Goal: Information Seeking & Learning: Learn about a topic

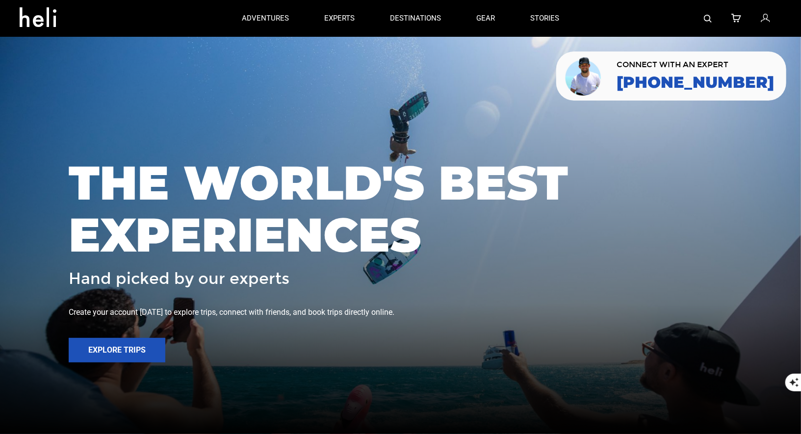
click at [707, 20] on img at bounding box center [708, 19] width 8 height 8
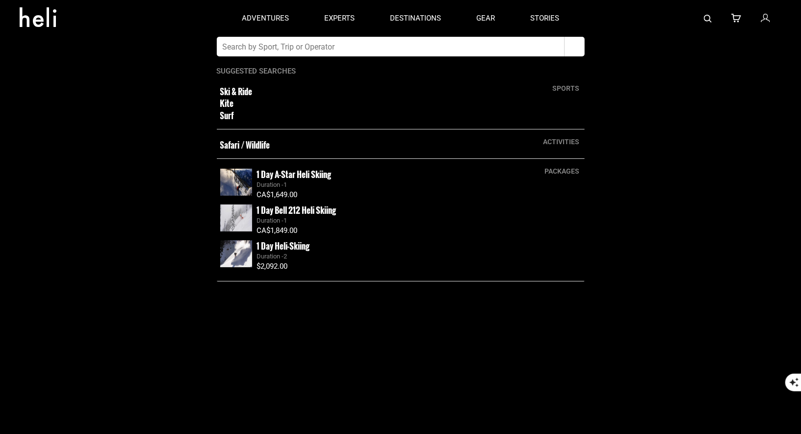
click at [529, 51] on input "text" at bounding box center [391, 47] width 348 height 20
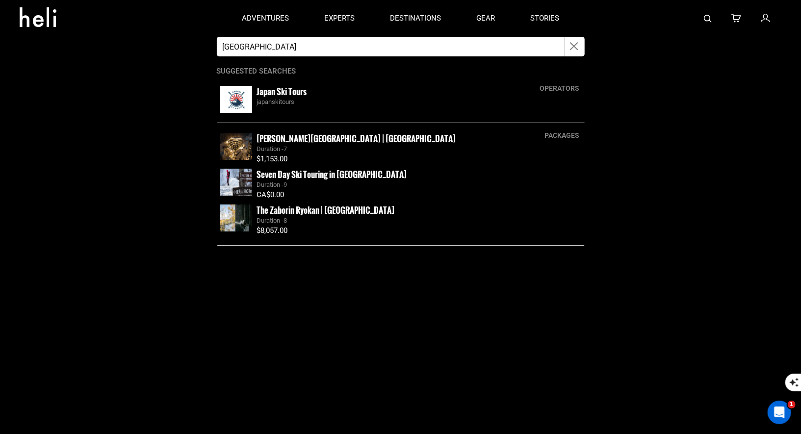
type input "[GEOGRAPHIC_DATA]"
click at [274, 97] on small "Japan Ski Tours" at bounding box center [282, 91] width 50 height 12
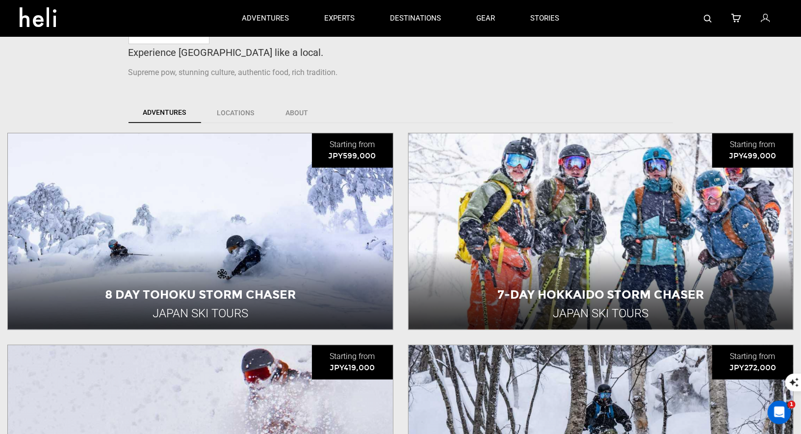
scroll to position [351, 0]
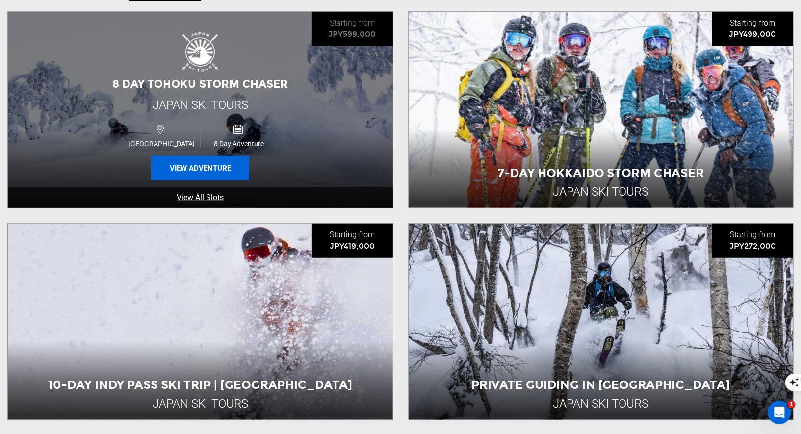
click at [209, 165] on button "View Adventure" at bounding box center [200, 168] width 98 height 25
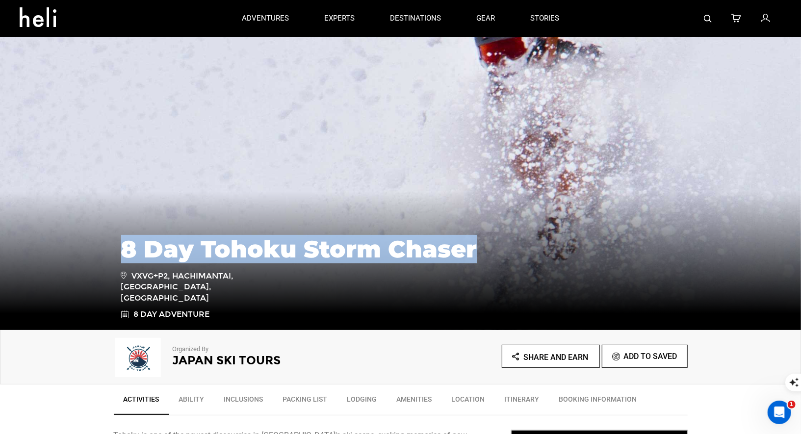
drag, startPoint x: 481, startPoint y: 255, endPoint x: 125, endPoint y: 260, distance: 356.0
click at [125, 260] on h1 "8 Day Tohoku Storm Chaser" at bounding box center [400, 249] width 559 height 26
copy h1 "8 Day Tohoku Storm Chaser"
click at [448, 317] on div "8 Day Tohoku Storm Chaser VXVG+P2, Hachimantai, Iwate, Japan 8 Day Adventure" at bounding box center [401, 273] width 574 height 94
drag, startPoint x: 484, startPoint y: 262, endPoint x: 128, endPoint y: 253, distance: 356.1
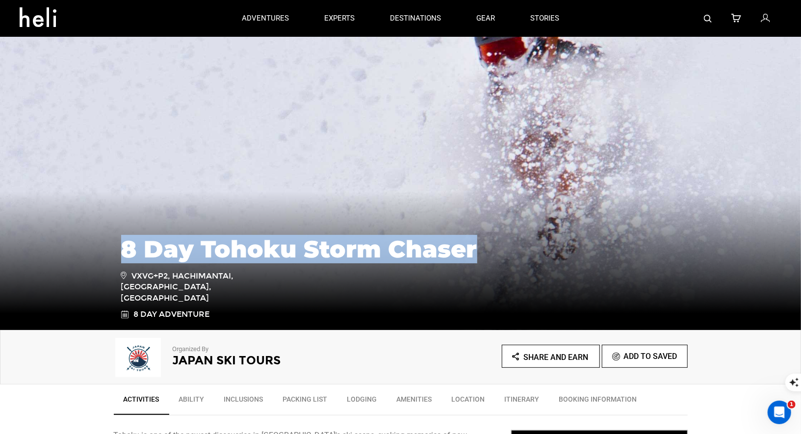
click at [128, 253] on h1 "8 Day Tohoku Storm Chaser" at bounding box center [400, 249] width 559 height 26
copy h1 "8 Day Tohoku Storm Chaser"
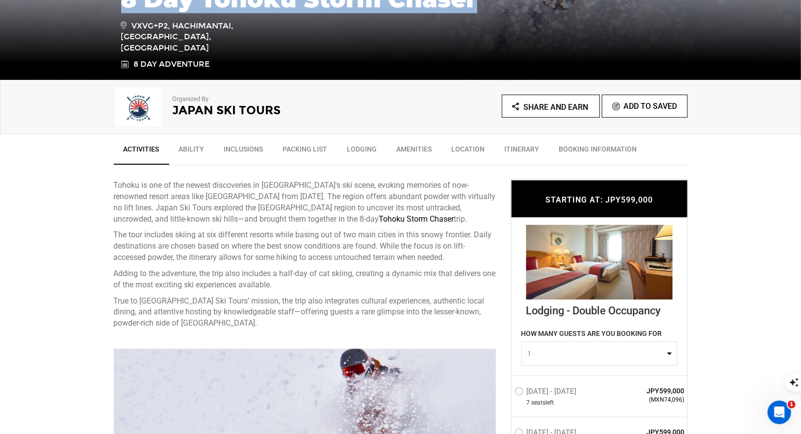
scroll to position [268, 0]
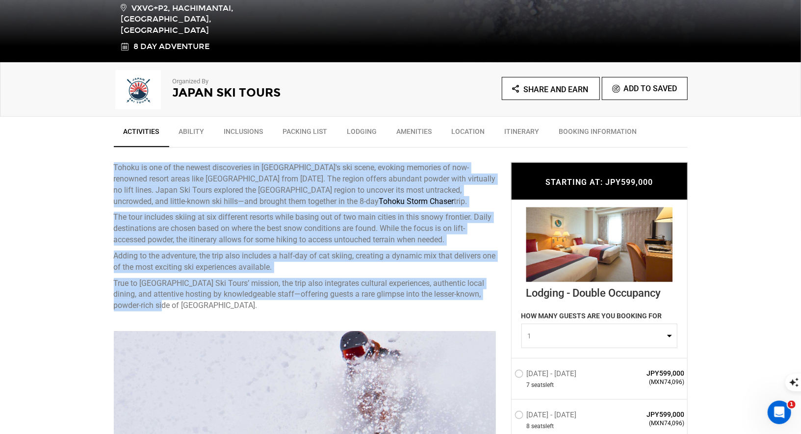
drag, startPoint x: 180, startPoint y: 301, endPoint x: 98, endPoint y: 171, distance: 154.0
copy div "Tohoku is one of the newest discoveries in Japan's ski scene, evoking memories …"
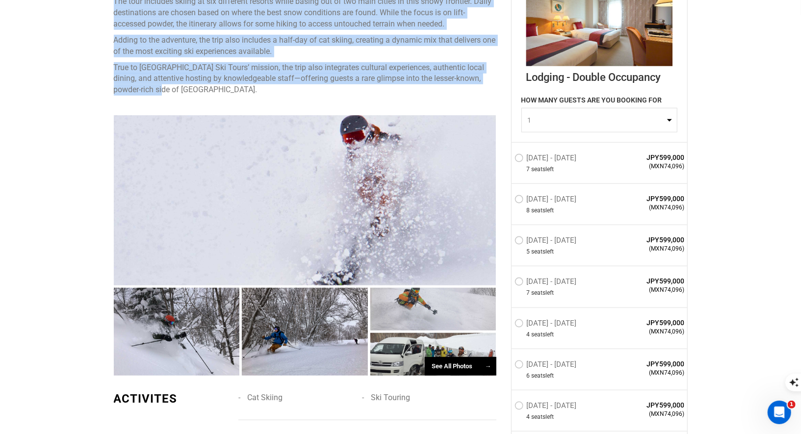
scroll to position [487, 0]
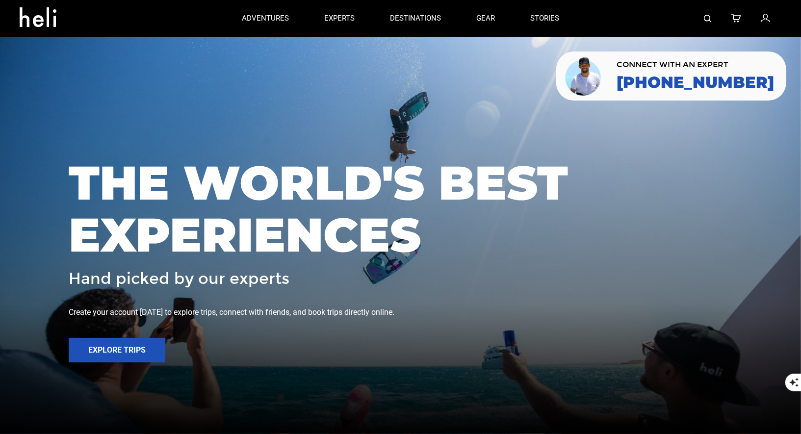
click at [710, 13] on link at bounding box center [708, 18] width 8 height 37
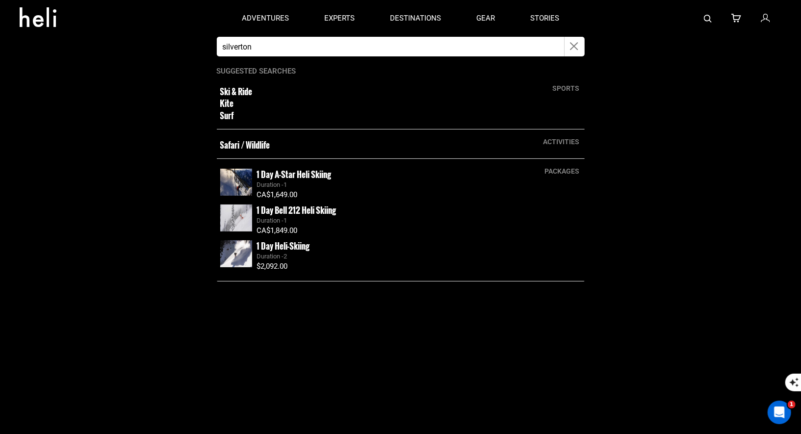
type input "silverton"
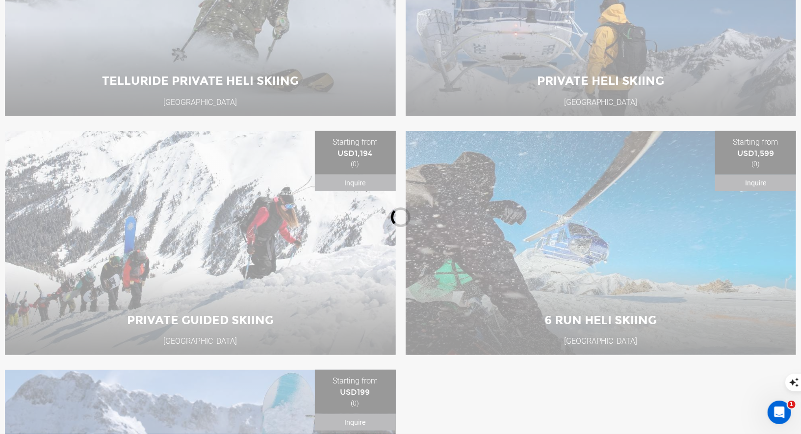
scroll to position [325, 0]
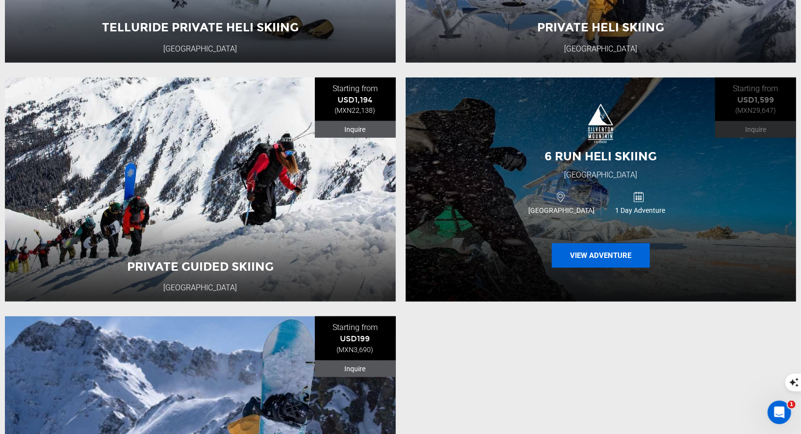
click at [585, 253] on button "View Adventure" at bounding box center [601, 255] width 98 height 25
